Goal: Task Accomplishment & Management: Use online tool/utility

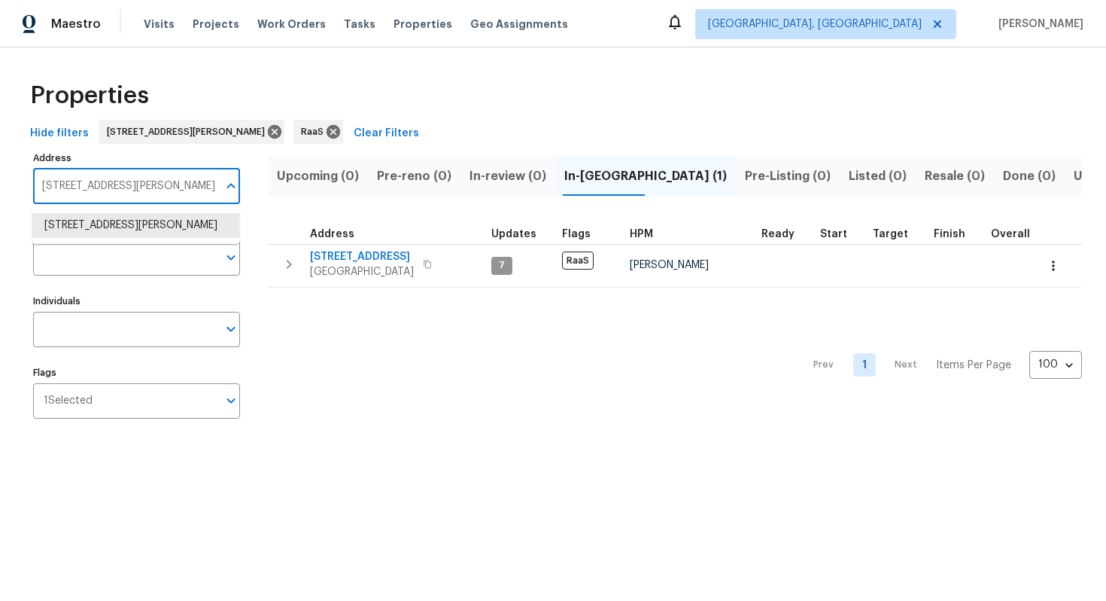
type input "[STREET_ADDRESS]"
click at [152, 227] on li "[STREET_ADDRESS]" at bounding box center [135, 225] width 207 height 25
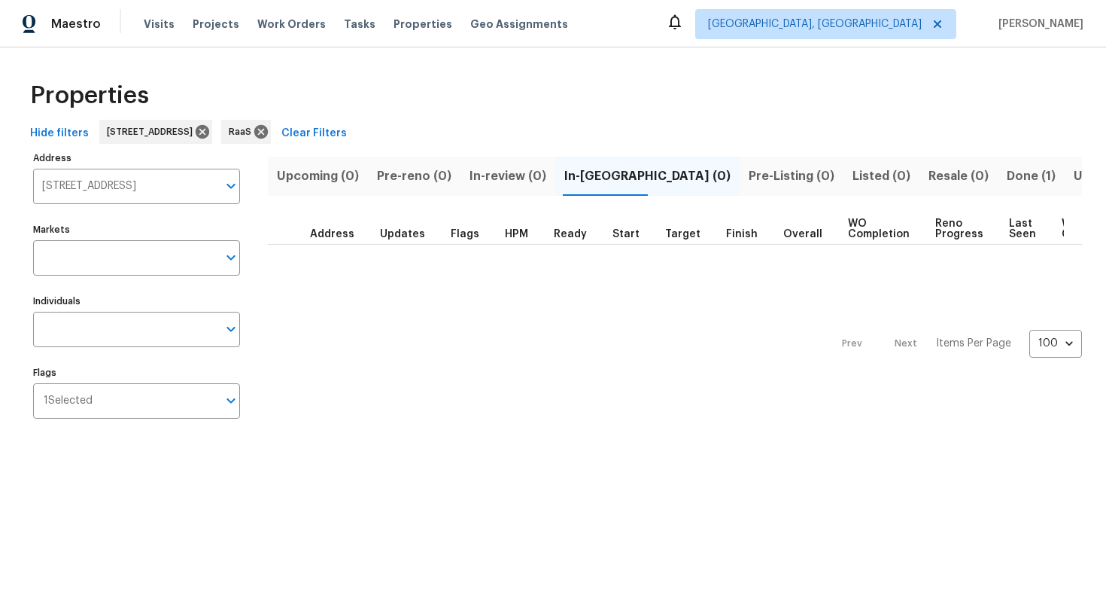
click at [1007, 181] on span "Done (1)" at bounding box center [1031, 176] width 49 height 21
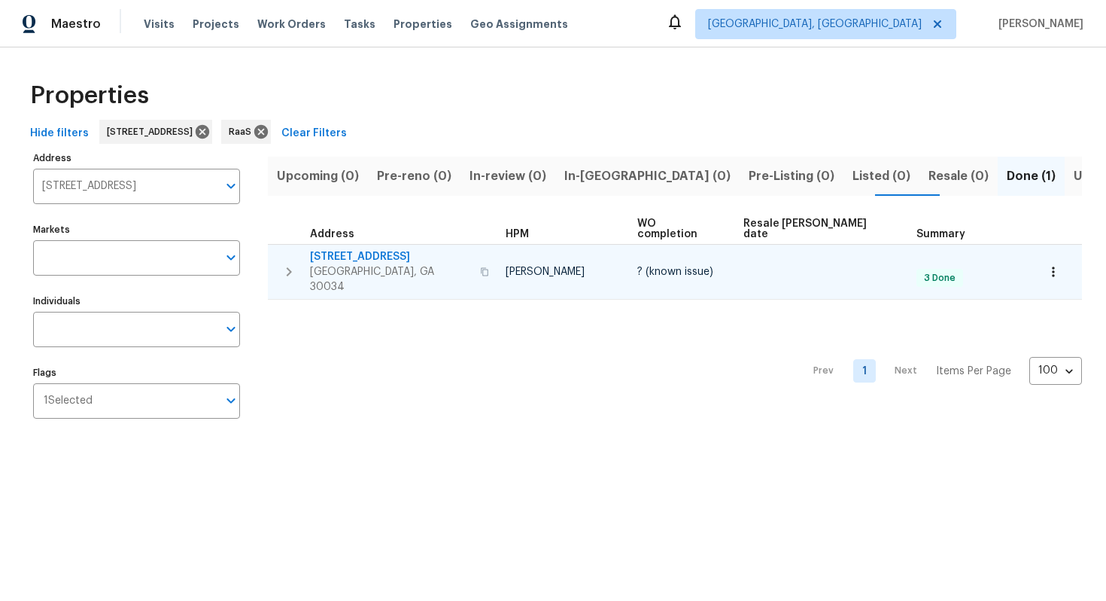
click at [342, 249] on span "[STREET_ADDRESS]" at bounding box center [390, 256] width 161 height 15
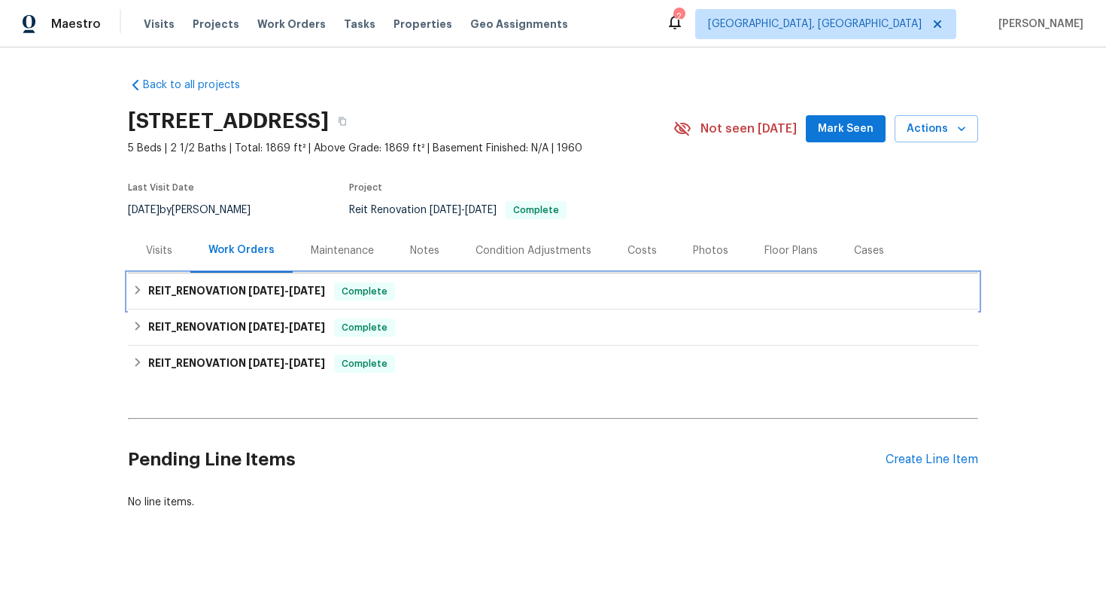
click at [394, 289] on span "Complete" at bounding box center [365, 291] width 58 height 15
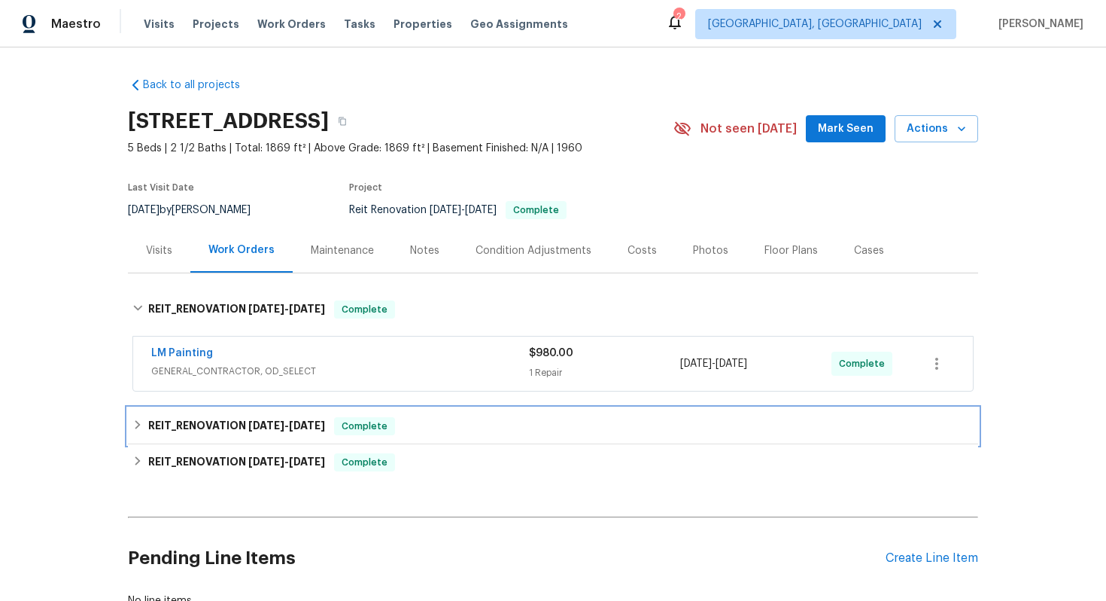
click at [395, 417] on div "REIT_RENOVATION 9/4/25 - 9/8/25 Complete" at bounding box center [552, 426] width 841 height 18
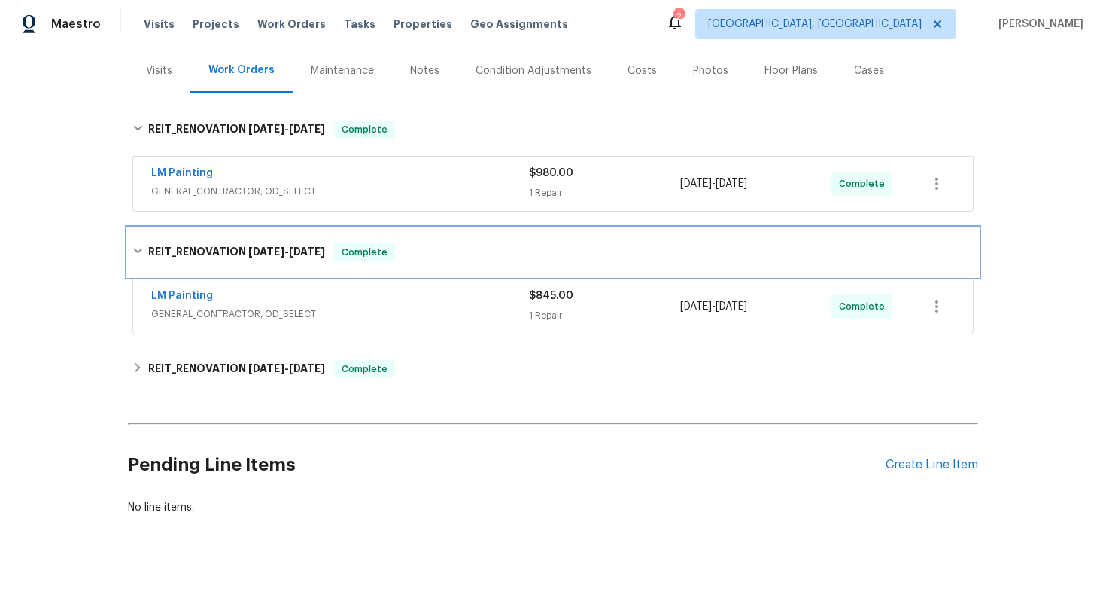
scroll to position [196, 0]
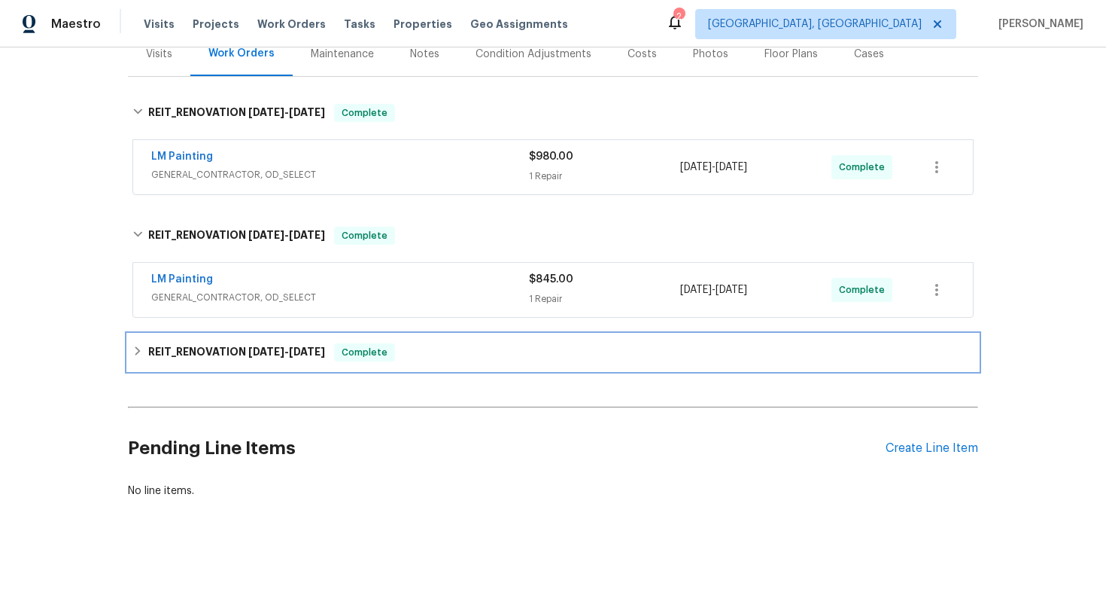
click at [418, 352] on div "REIT_RENOVATION 8/22/25 - 8/27/25 Complete" at bounding box center [552, 352] width 841 height 18
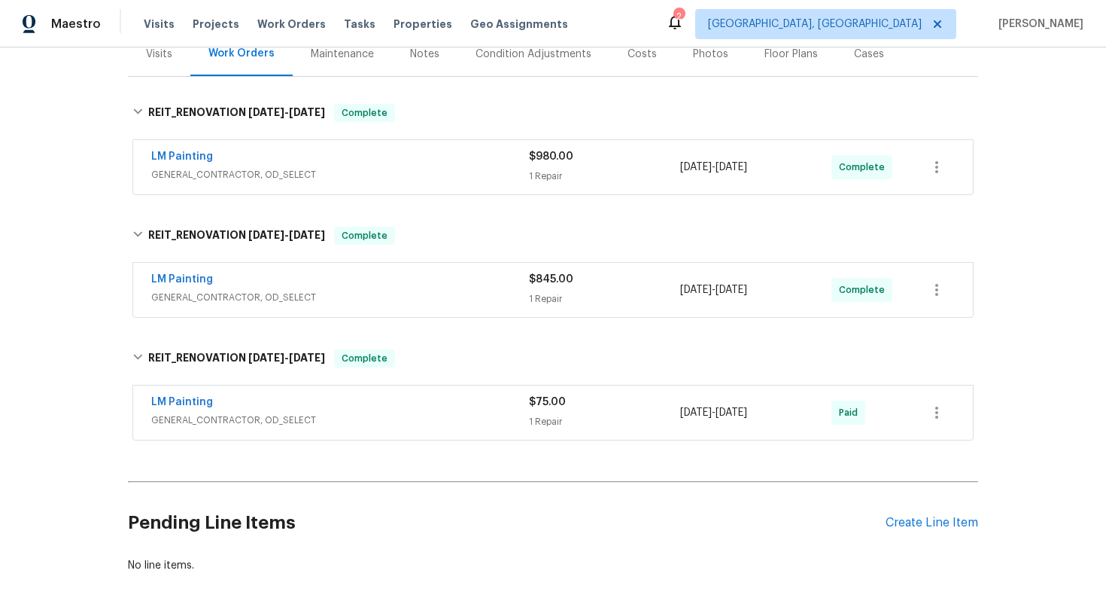
click at [628, 53] on div "Costs" at bounding box center [642, 54] width 29 height 15
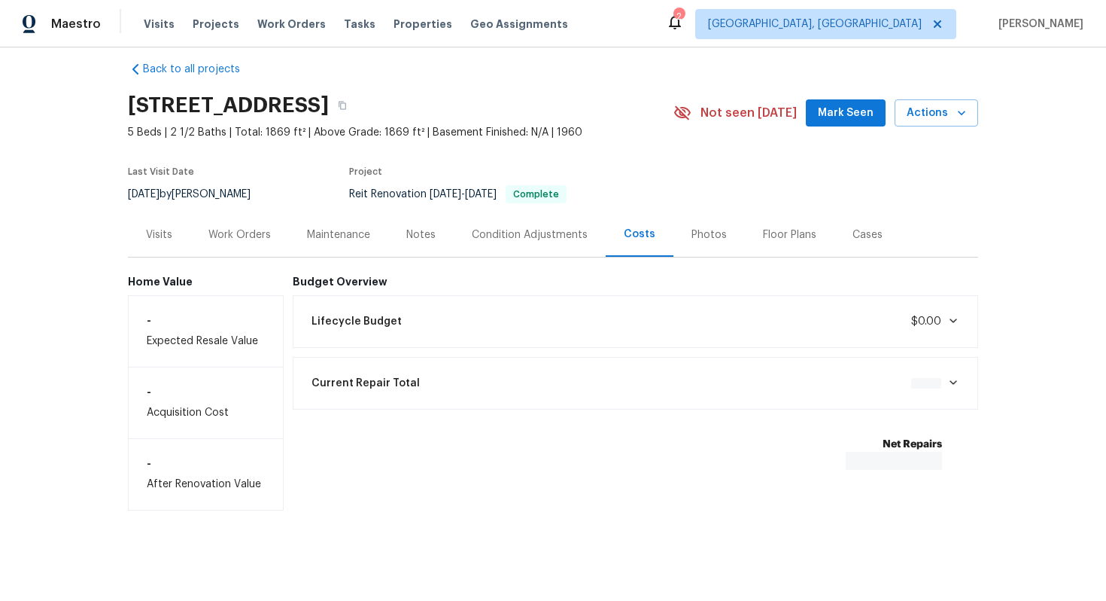
scroll to position [16, 0]
click at [347, 105] on icon "button" at bounding box center [342, 105] width 9 height 9
click at [264, 230] on div "Work Orders" at bounding box center [239, 234] width 62 height 15
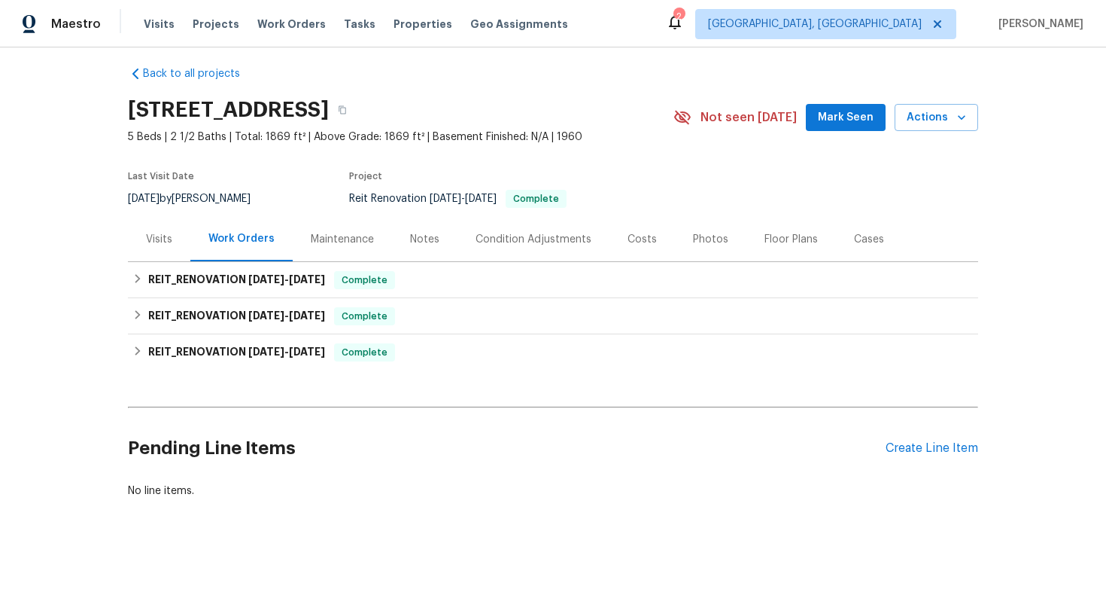
scroll to position [11, 0]
click at [233, 266] on div "REIT_RENOVATION 9/22/25 - 9/26/25 Complete" at bounding box center [553, 280] width 850 height 36
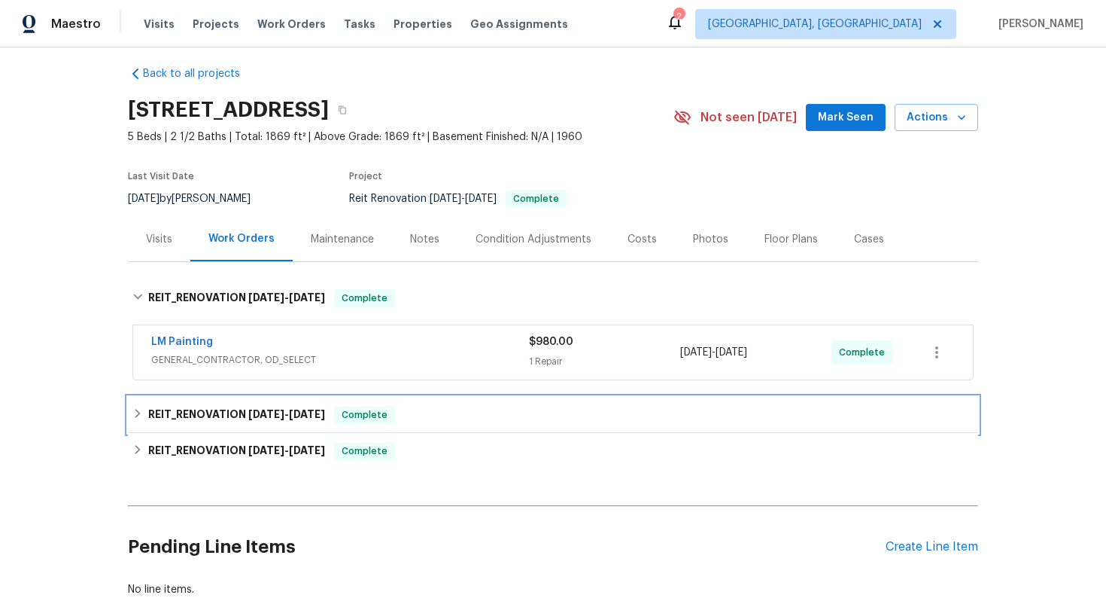
click at [248, 407] on h6 "REIT_RENOVATION 9/4/25 - 9/8/25" at bounding box center [236, 415] width 177 height 18
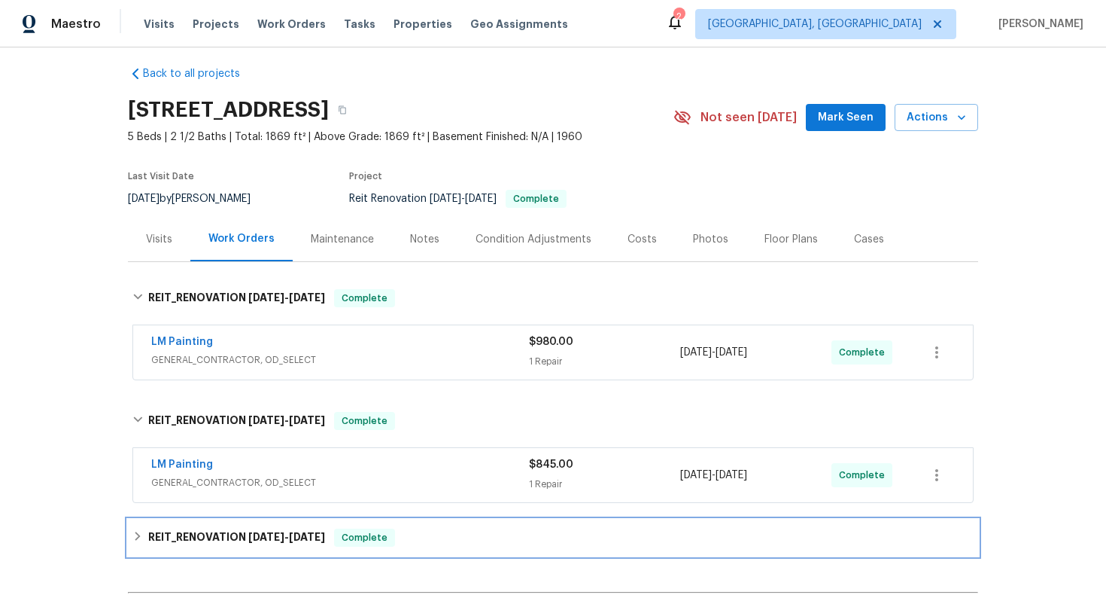
click at [260, 527] on div "REIT_RENOVATION 8/22/25 - 8/27/25 Complete" at bounding box center [553, 537] width 850 height 36
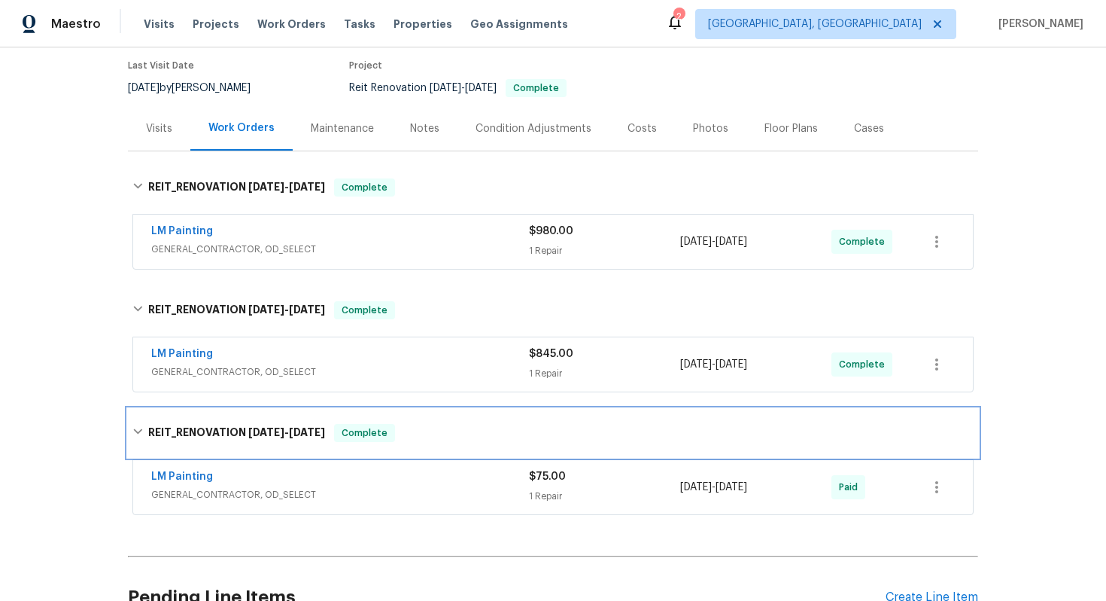
scroll to position [123, 0]
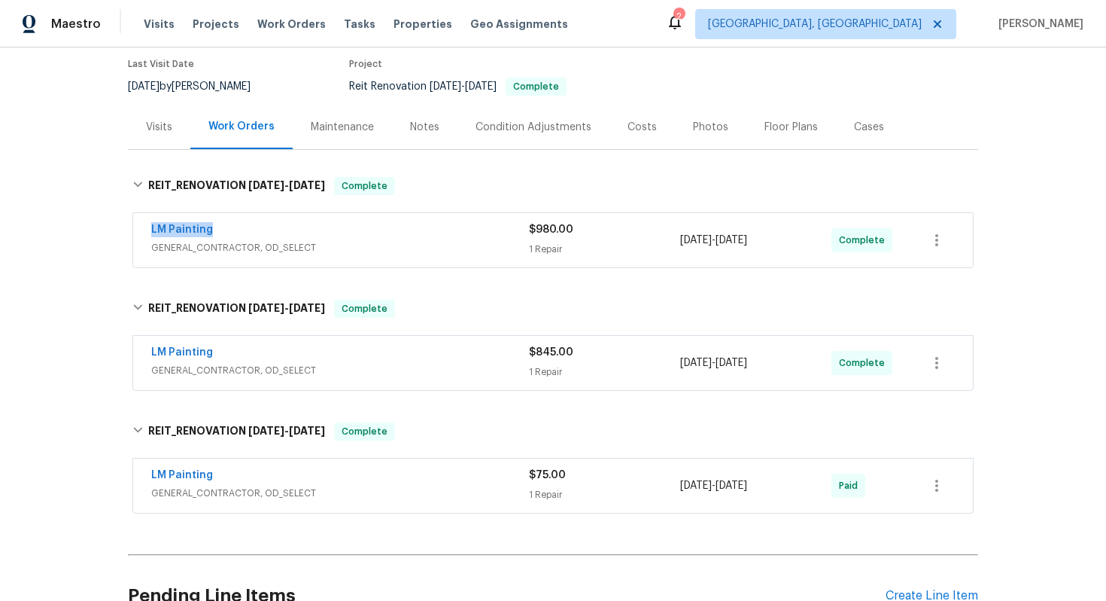
drag, startPoint x: 140, startPoint y: 225, endPoint x: 260, endPoint y: 225, distance: 119.7
click at [260, 225] on div "LM Painting GENERAL_CONTRACTOR, OD_SELECT $980.00 1 Repair 9/22/2025 - 9/26/202…" at bounding box center [553, 240] width 840 height 54
copy link "LM Painting"
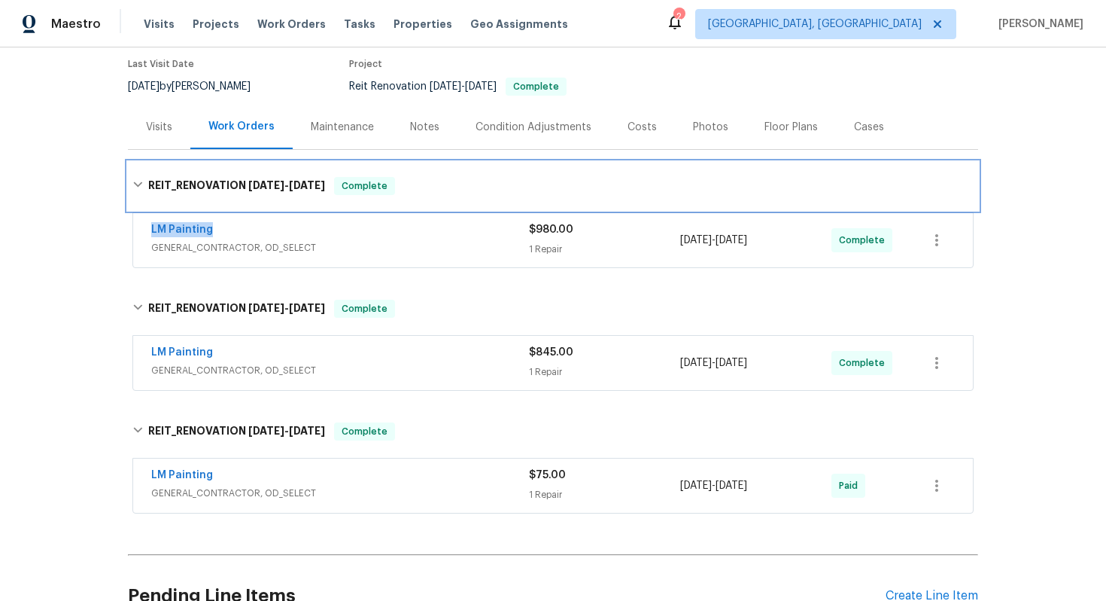
click at [256, 182] on span "9/22/25" at bounding box center [266, 185] width 36 height 11
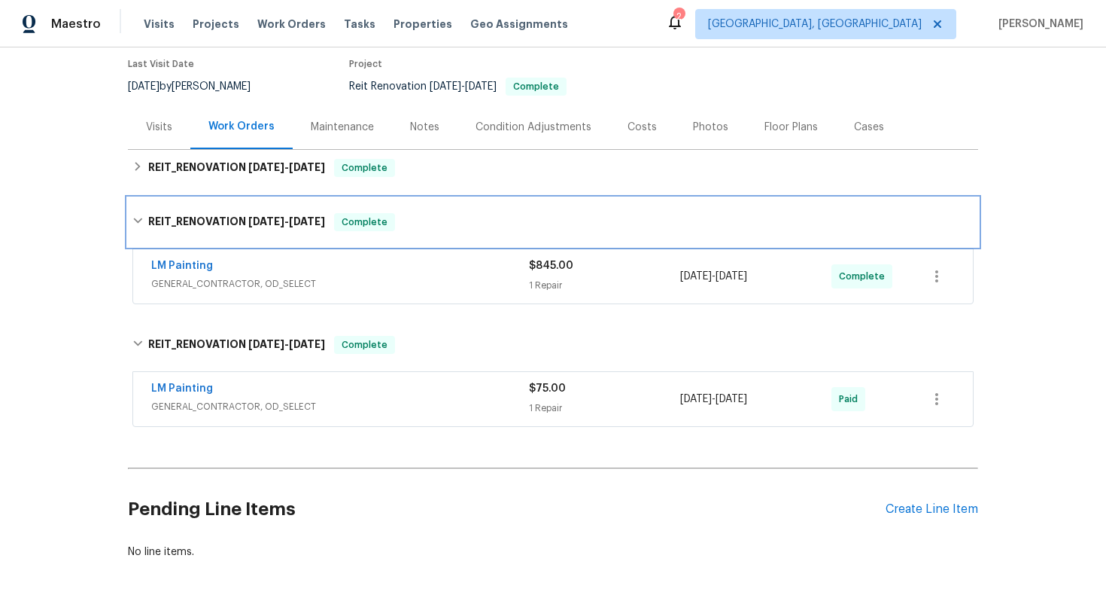
click at [251, 218] on span "9/4/25" at bounding box center [266, 221] width 36 height 11
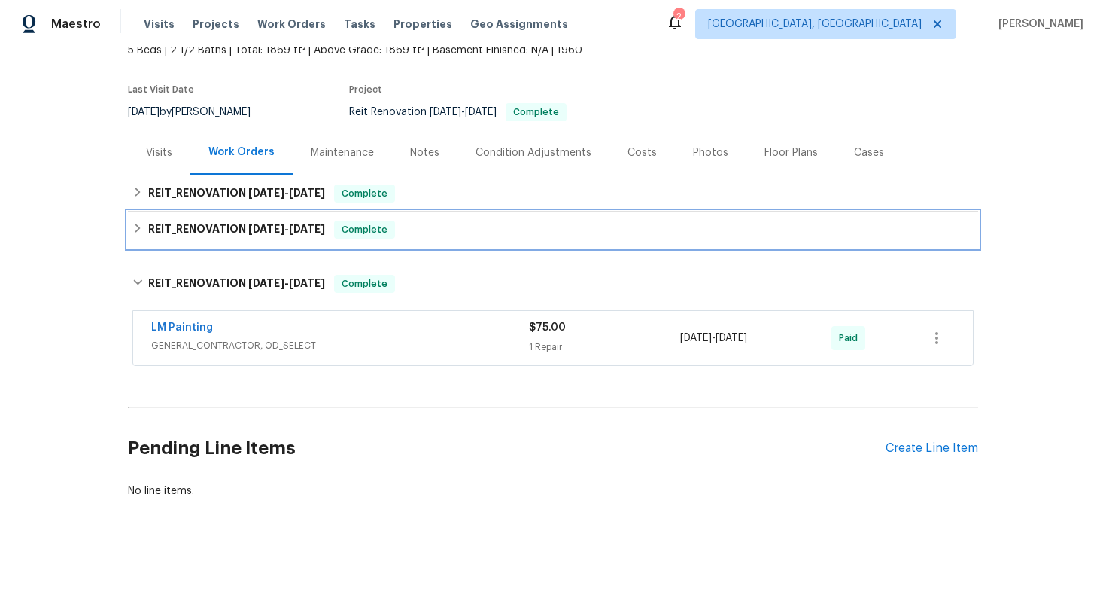
scroll to position [98, 0]
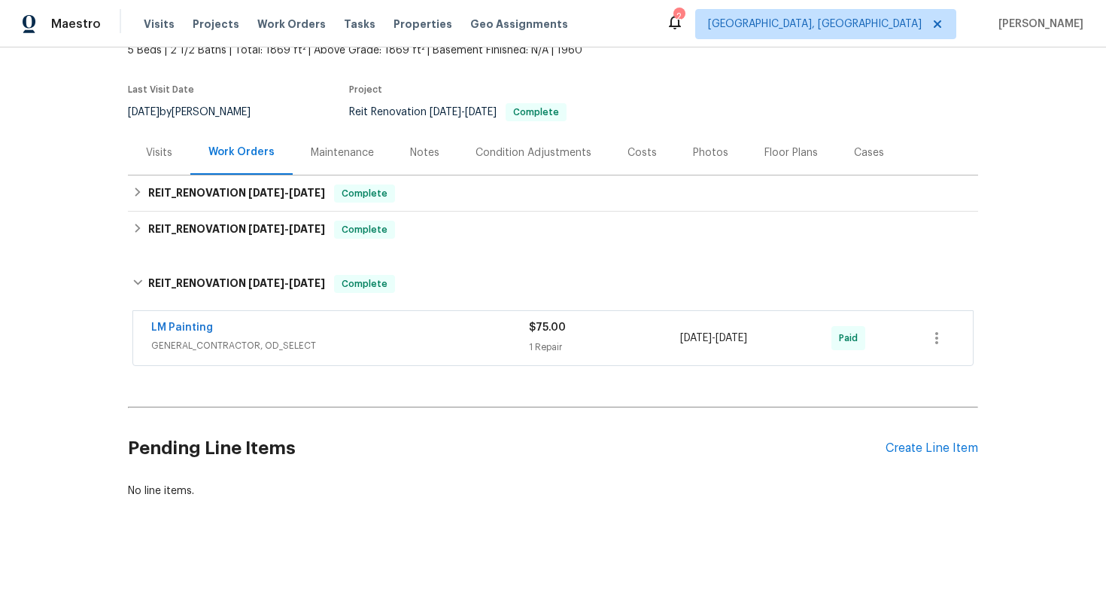
click at [211, 335] on div "LM Painting" at bounding box center [340, 329] width 378 height 18
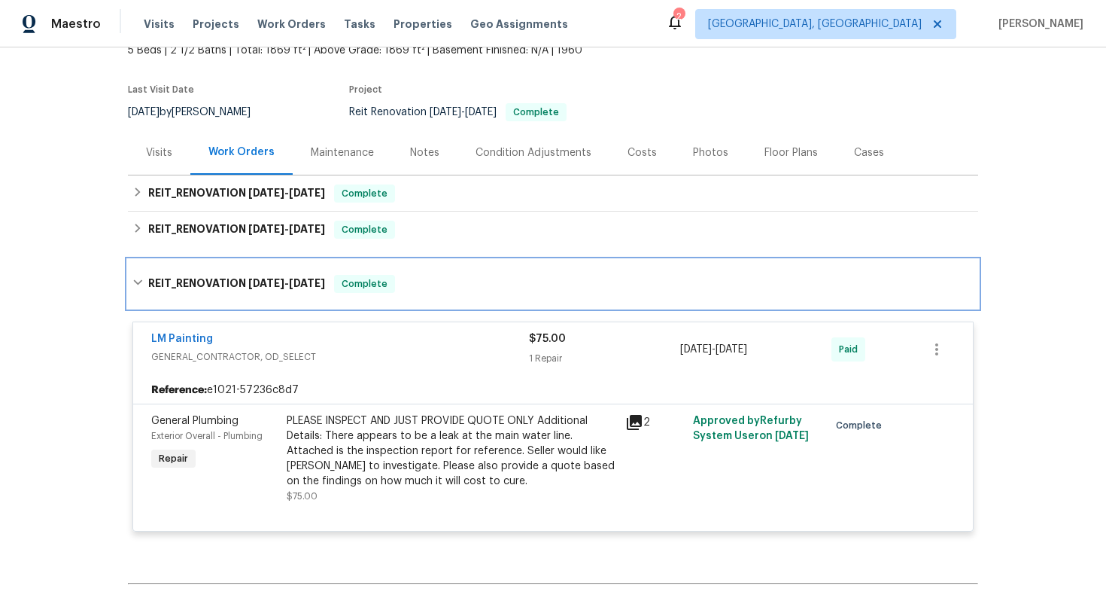
click at [236, 272] on div "REIT_RENOVATION 8/22/25 - 8/27/25 Complete" at bounding box center [553, 284] width 850 height 48
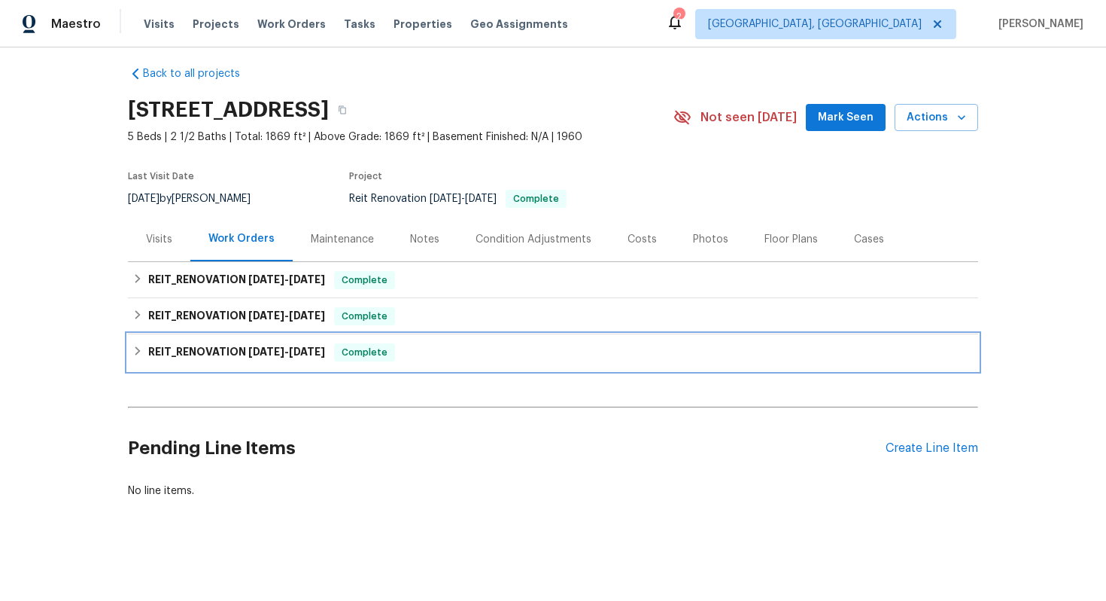
scroll to position [11, 0]
